Goal: Task Accomplishment & Management: Complete application form

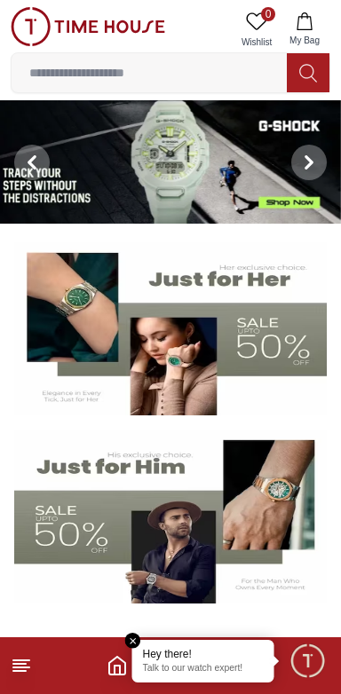
click at [20, 671] on line at bounding box center [19, 671] width 12 height 0
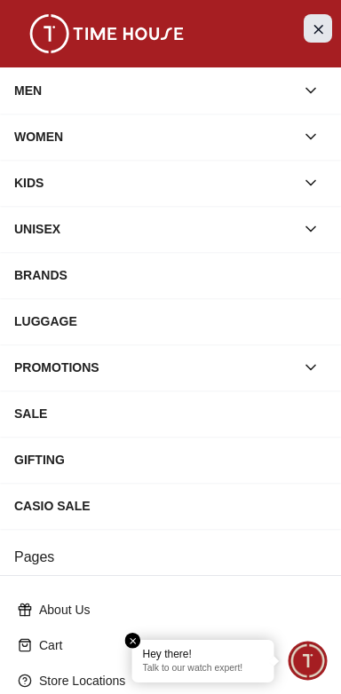
click at [318, 39] on button "Close Menu" at bounding box center [317, 28] width 28 height 28
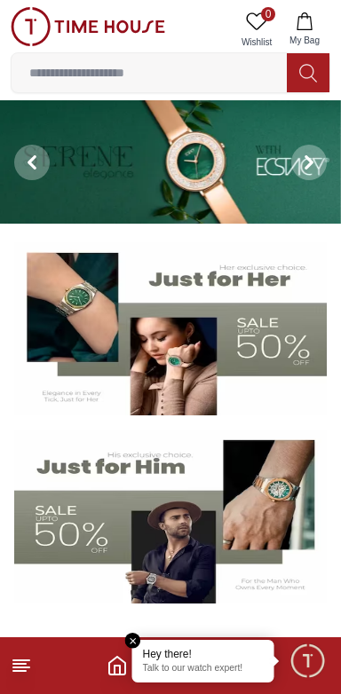
click at [303, 674] on span "Minimize live chat window" at bounding box center [306, 659] width 51 height 51
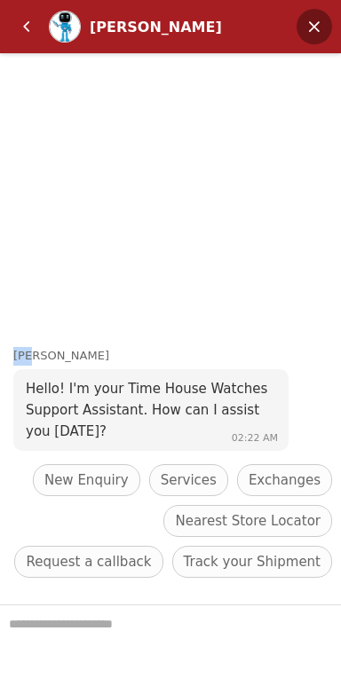
click at [311, 35] on em "Minimize" at bounding box center [313, 26] width 35 height 35
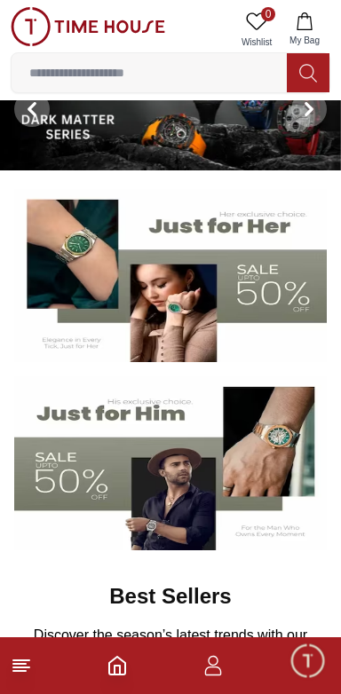
scroll to position [76, 0]
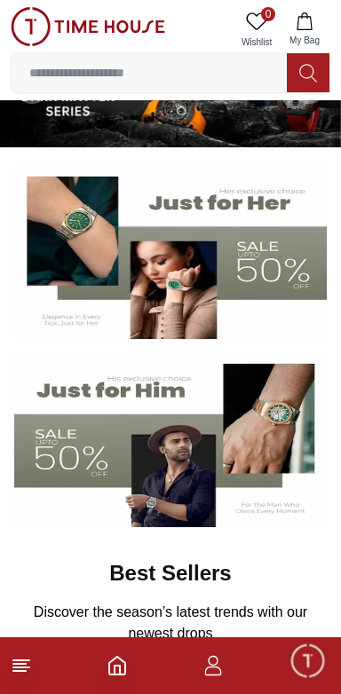
click at [213, 672] on icon "button" at bounding box center [212, 665] width 21 height 21
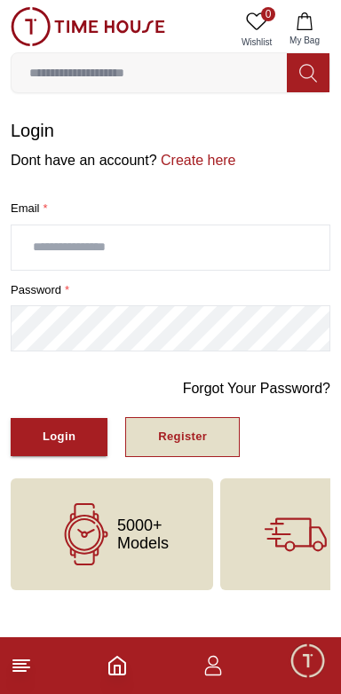
click at [191, 431] on div "Register" at bounding box center [182, 437] width 49 height 20
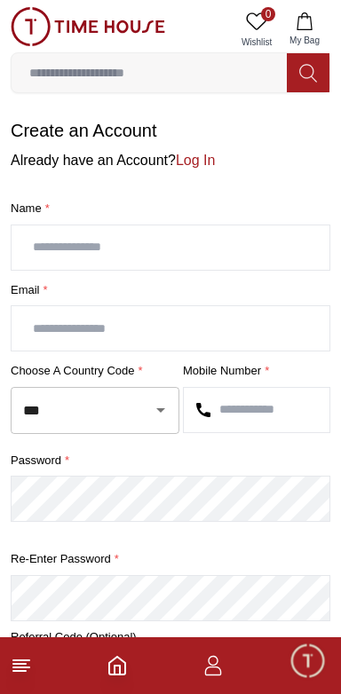
click at [229, 244] on input "text" at bounding box center [171, 247] width 318 height 44
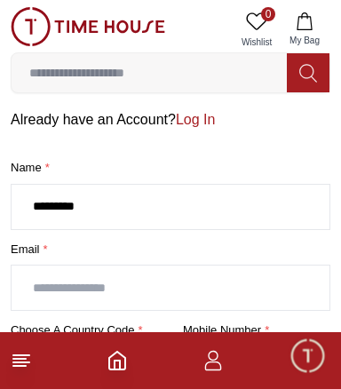
scroll to position [47, 0]
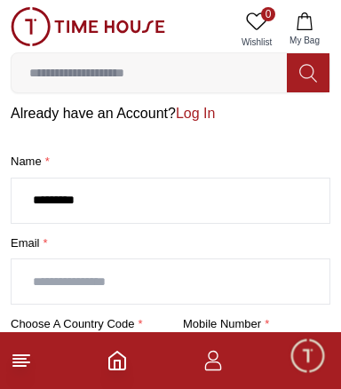
type input "*********"
click at [204, 281] on input "text" at bounding box center [171, 281] width 318 height 44
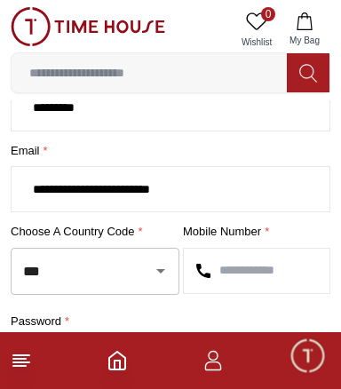
scroll to position [144, 0]
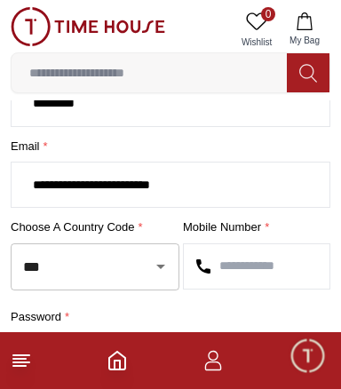
click at [153, 263] on icon "Open" at bounding box center [160, 265] width 21 height 21
type input "**********"
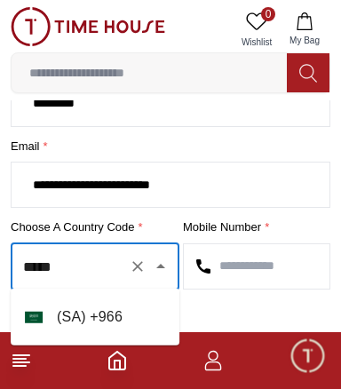
click at [136, 321] on li "( [GEOGRAPHIC_DATA] ) + 966" at bounding box center [95, 316] width 169 height 43
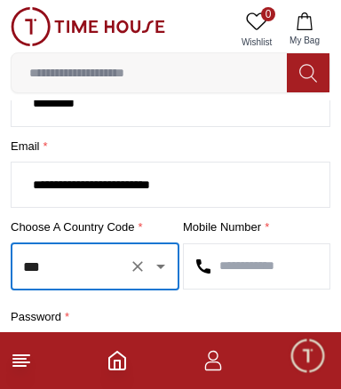
type input "***"
click at [273, 271] on input "text" at bounding box center [256, 266] width 145 height 44
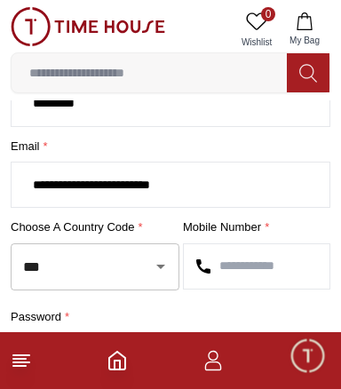
click at [160, 264] on icon "Open" at bounding box center [160, 266] width 9 height 4
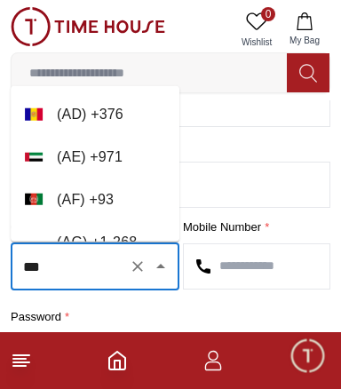
scroll to position [8026, 0]
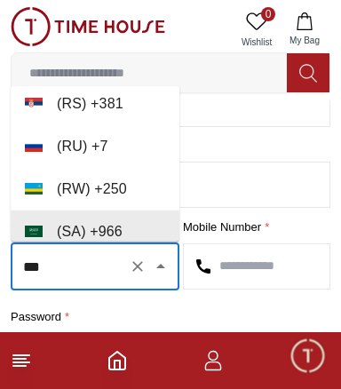
click at [145, 225] on li "( [GEOGRAPHIC_DATA] ) + 966" at bounding box center [95, 231] width 169 height 43
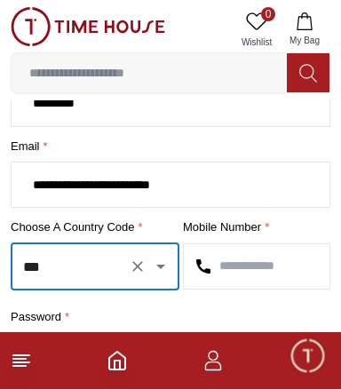
click at [281, 263] on input "text" at bounding box center [256, 266] width 145 height 44
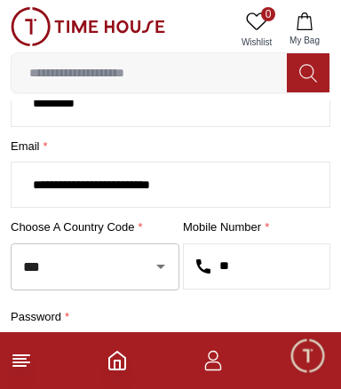
type input "*"
type input "*********"
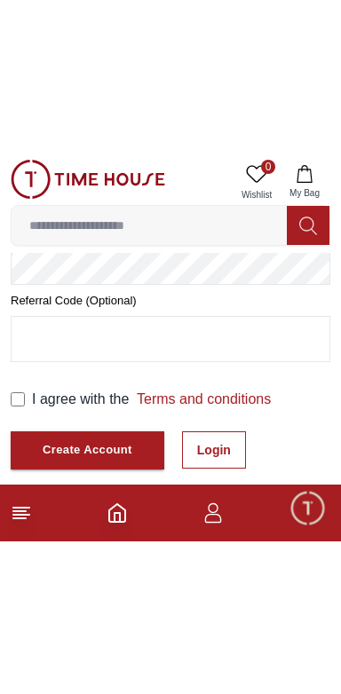
scroll to position [312, 0]
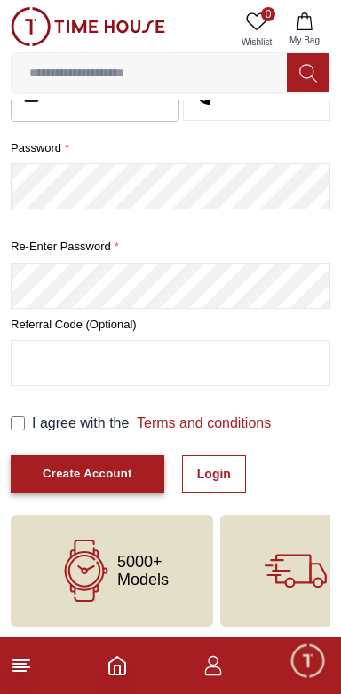
click at [86, 467] on div "Create Account" at bounding box center [88, 474] width 90 height 20
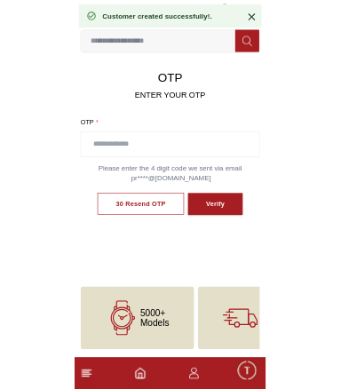
scroll to position [79, 0]
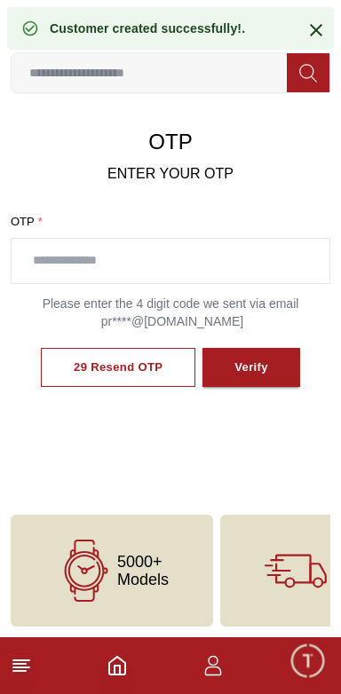
click at [238, 253] on input "text" at bounding box center [171, 261] width 318 height 44
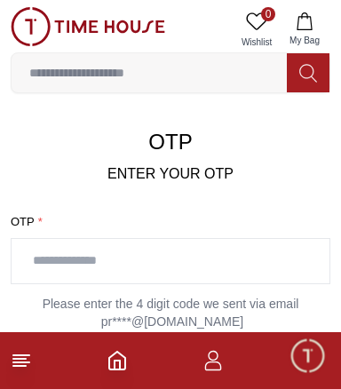
click at [224, 257] on input "text" at bounding box center [171, 261] width 318 height 44
click at [173, 259] on input "text" at bounding box center [171, 261] width 318 height 44
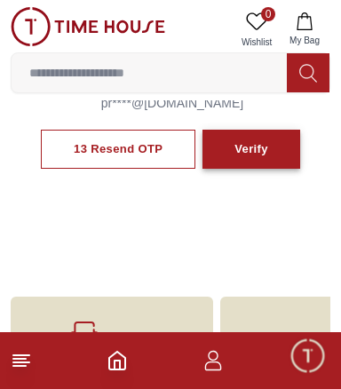
type input "****"
click at [254, 146] on div "Verify" at bounding box center [251, 149] width 34 height 20
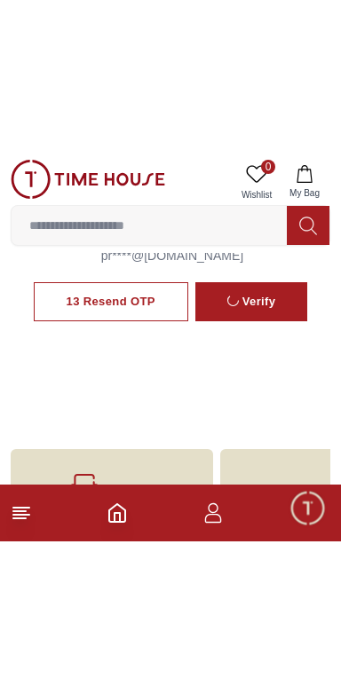
scroll to position [81, 0]
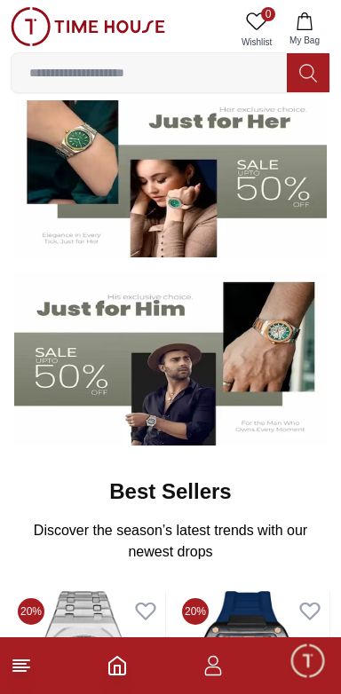
click at [217, 671] on icon "button" at bounding box center [212, 665] width 21 height 21
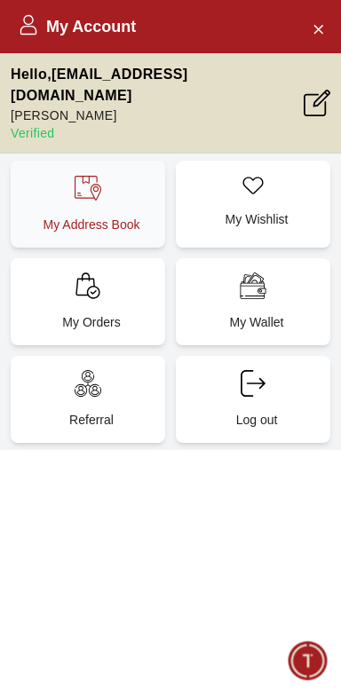
click at [104, 182] on div "My Address Book" at bounding box center [88, 204] width 154 height 87
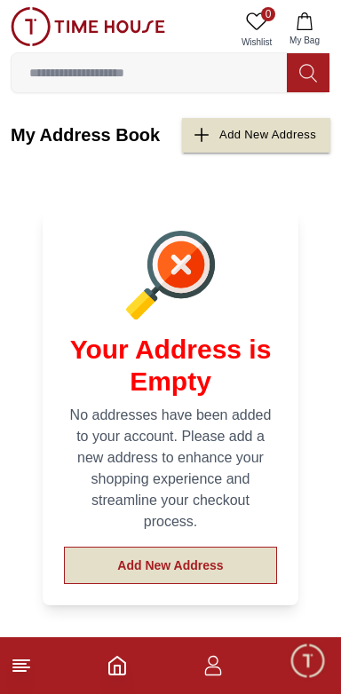
click at [196, 561] on button "Add New Address" at bounding box center [170, 564] width 213 height 37
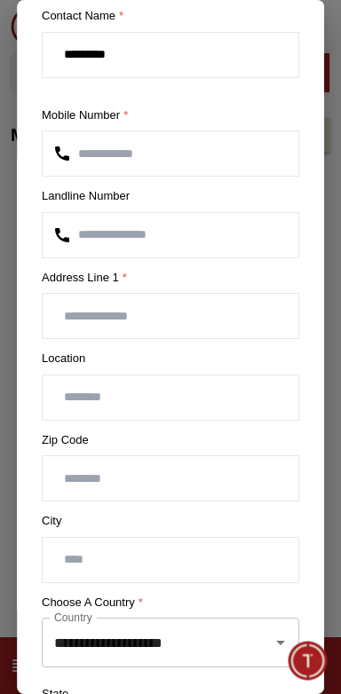
scroll to position [74, 0]
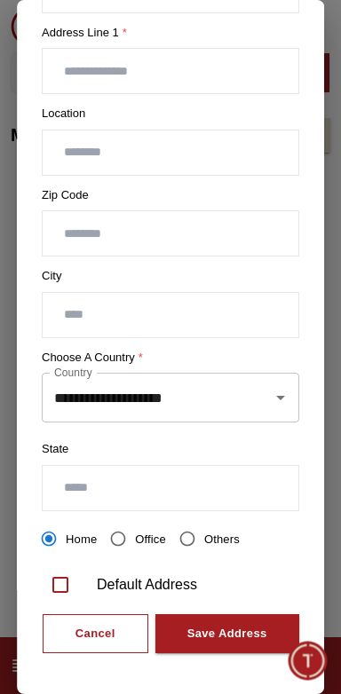
click at [271, 393] on icon "Open" at bounding box center [280, 397] width 21 height 21
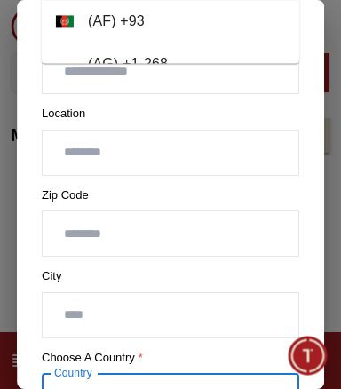
scroll to position [326, 0]
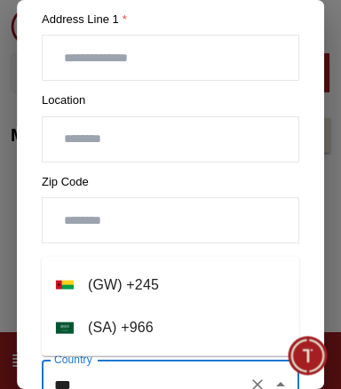
click at [228, 328] on li "( [GEOGRAPHIC_DATA] ) + 966" at bounding box center [170, 327] width 257 height 43
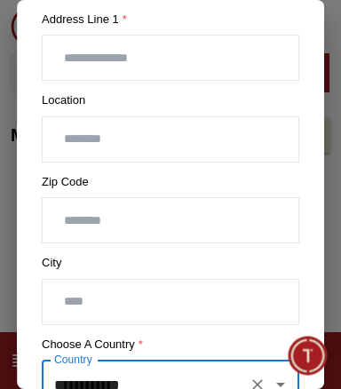
type input "**********"
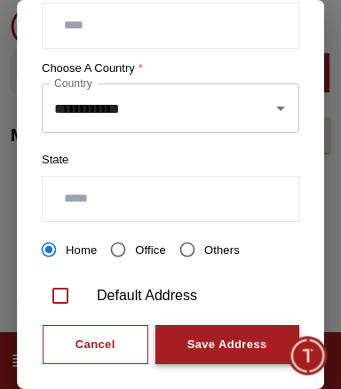
click at [242, 334] on div "Save Address" at bounding box center [227, 344] width 80 height 20
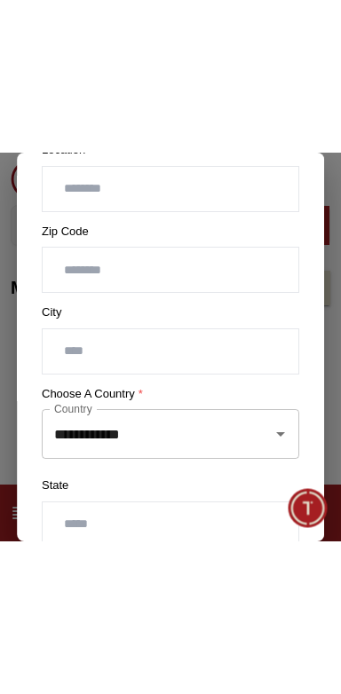
scroll to position [621, 0]
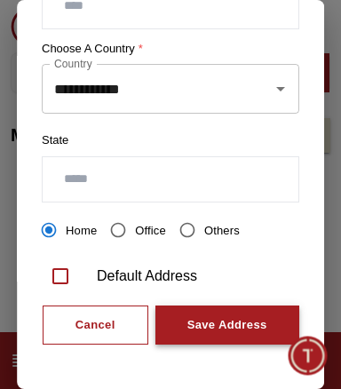
type input "******"
click at [234, 319] on div "Save Address" at bounding box center [227, 325] width 80 height 20
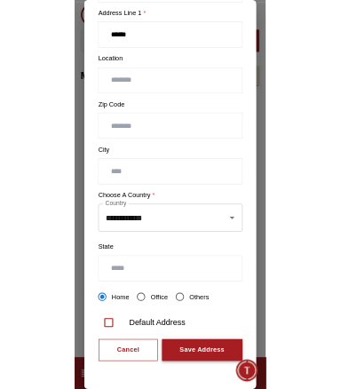
scroll to position [351, 0]
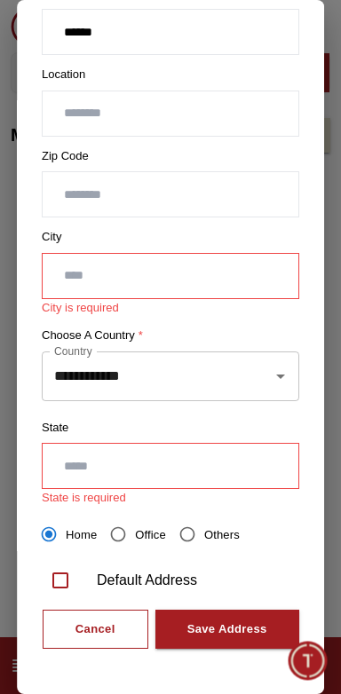
click at [253, 266] on input "text" at bounding box center [170, 276] width 255 height 44
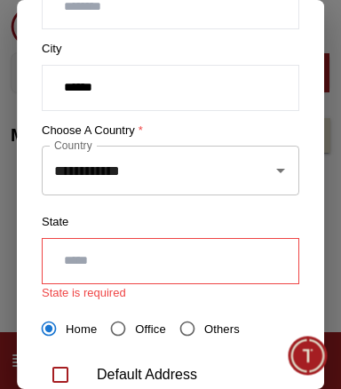
scroll to position [543, 0]
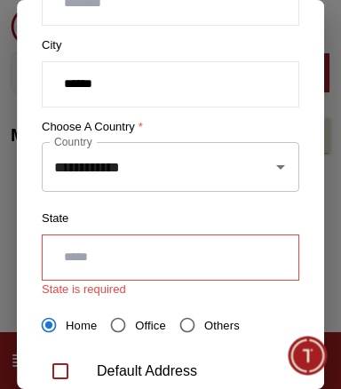
type input "******"
click at [242, 247] on input "text" at bounding box center [170, 257] width 255 height 44
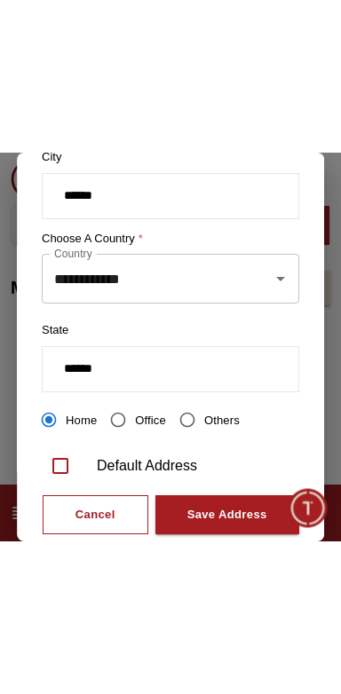
scroll to position [597, 0]
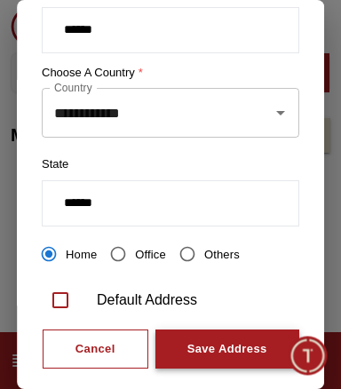
type input "******"
click at [225, 345] on div "Save Address" at bounding box center [227, 349] width 80 height 20
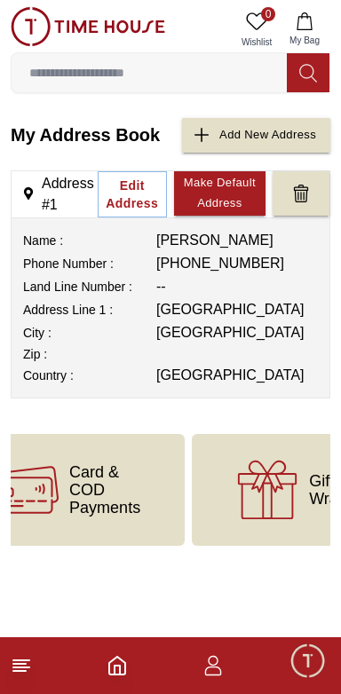
scroll to position [0, 591]
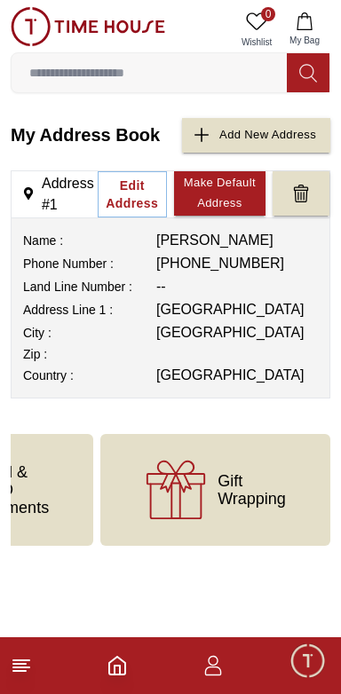
click at [211, 672] on icon "button" at bounding box center [212, 665] width 21 height 21
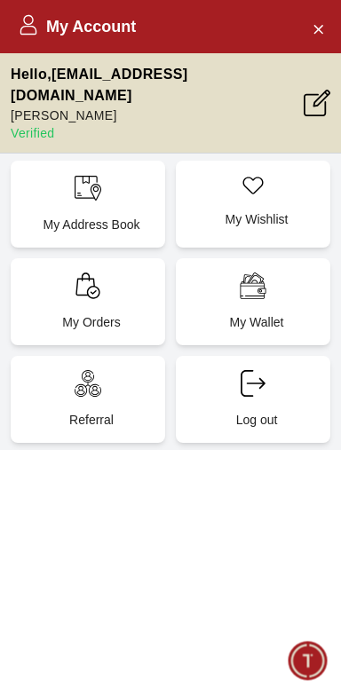
scroll to position [158, 0]
click at [316, 32] on icon "Close Account" at bounding box center [317, 29] width 14 height 22
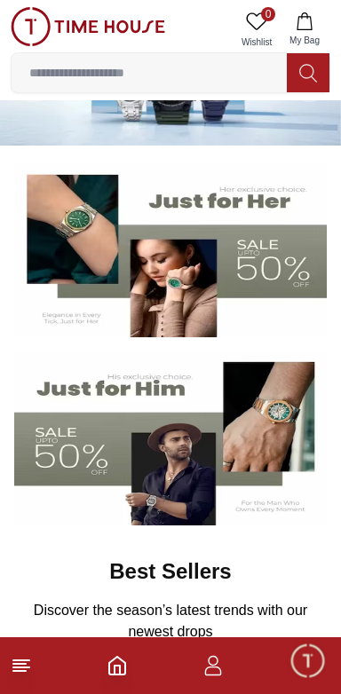
scroll to position [0, 0]
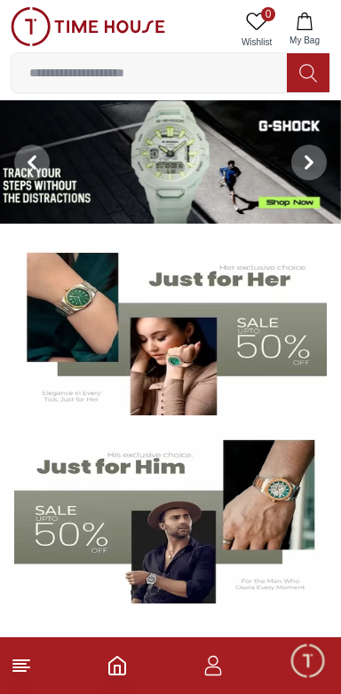
click at [72, 326] on img at bounding box center [170, 329] width 312 height 174
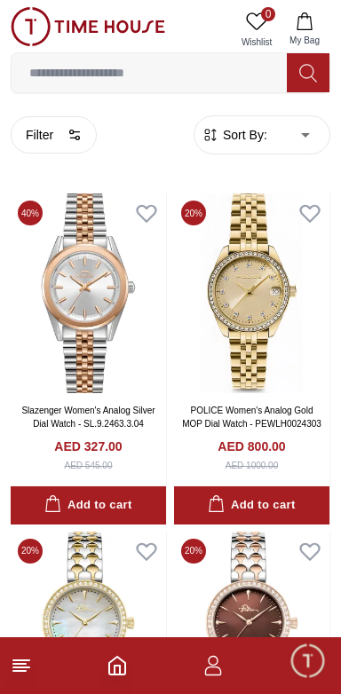
scroll to position [26, 0]
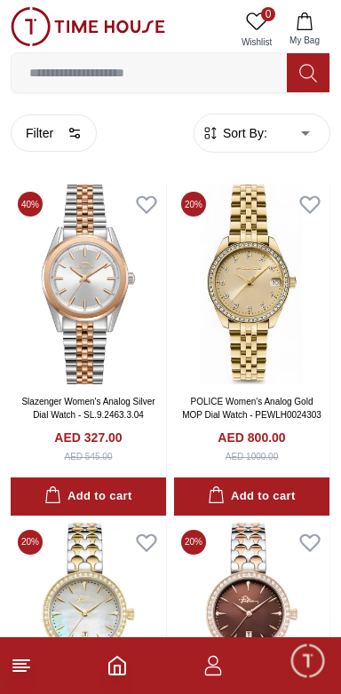
click at [217, 673] on icon "button" at bounding box center [212, 665] width 21 height 21
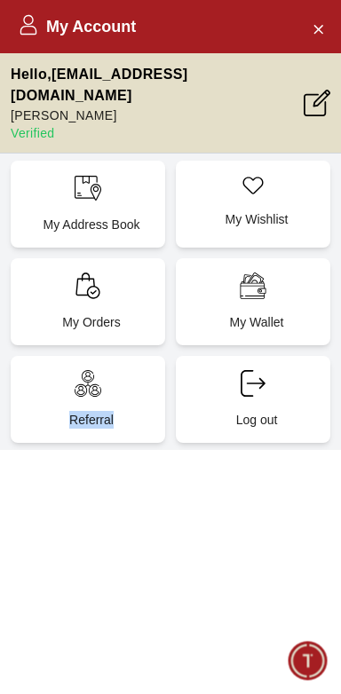
click at [260, 580] on div "My Account Hello , [EMAIL_ADDRESS][DOMAIN_NAME] [PERSON_NAME] Verified My Addre…" at bounding box center [170, 347] width 341 height 694
click at [316, 665] on span "Minimize live chat window" at bounding box center [306, 659] width 51 height 51
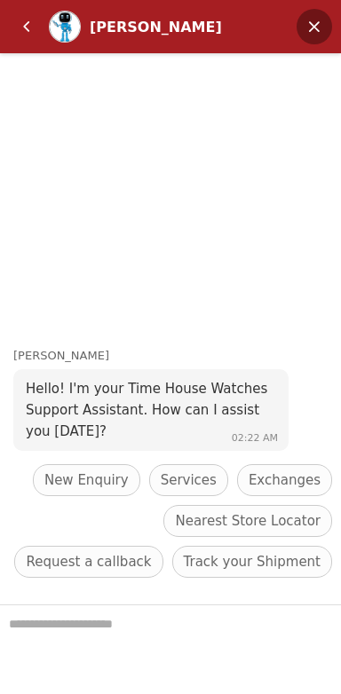
click at [315, 35] on em "Minimize" at bounding box center [313, 26] width 35 height 35
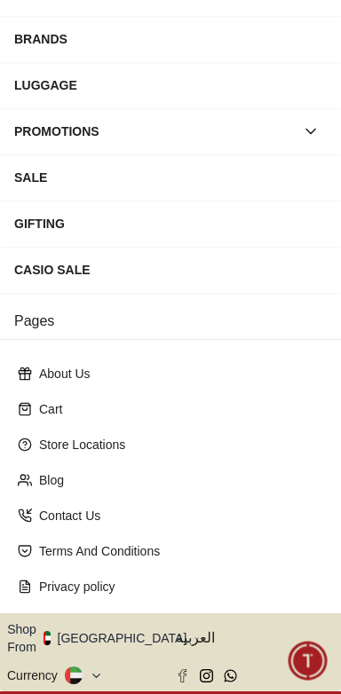
scroll to position [257, 0]
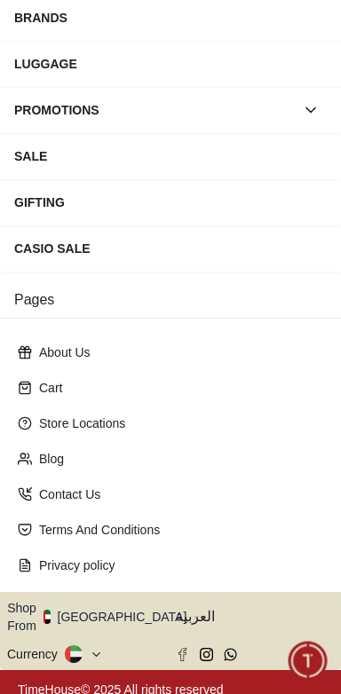
click at [110, 612] on button "Shop From UAE" at bounding box center [103, 616] width 193 height 35
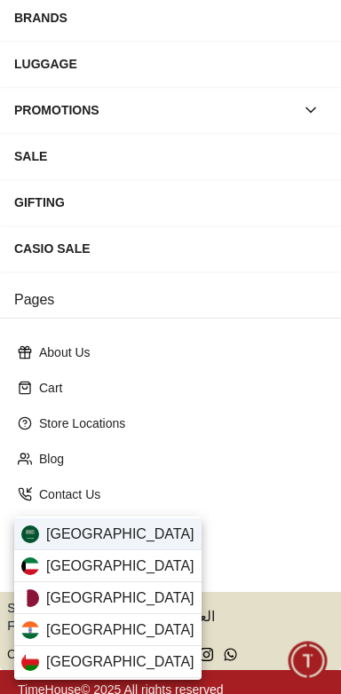
click at [142, 535] on div "Saudi Arabia" at bounding box center [107, 534] width 187 height 32
